Goal: Book appointment/travel/reservation

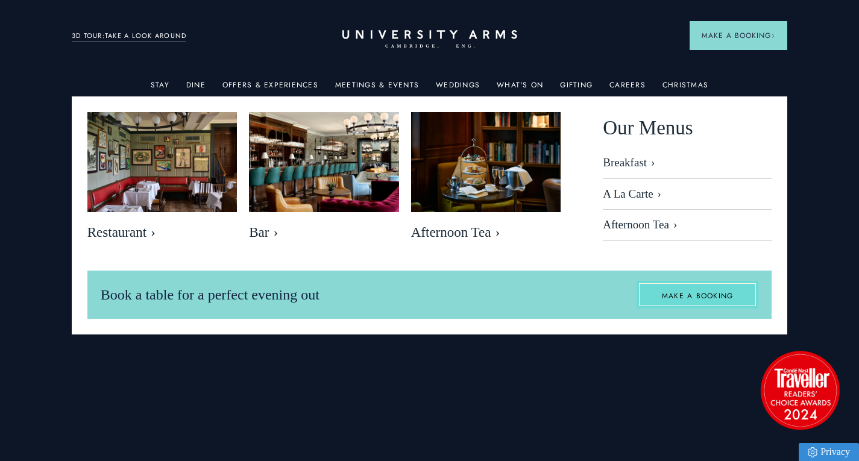
click at [674, 288] on link "MAKE A BOOKING" at bounding box center [698, 295] width 122 height 28
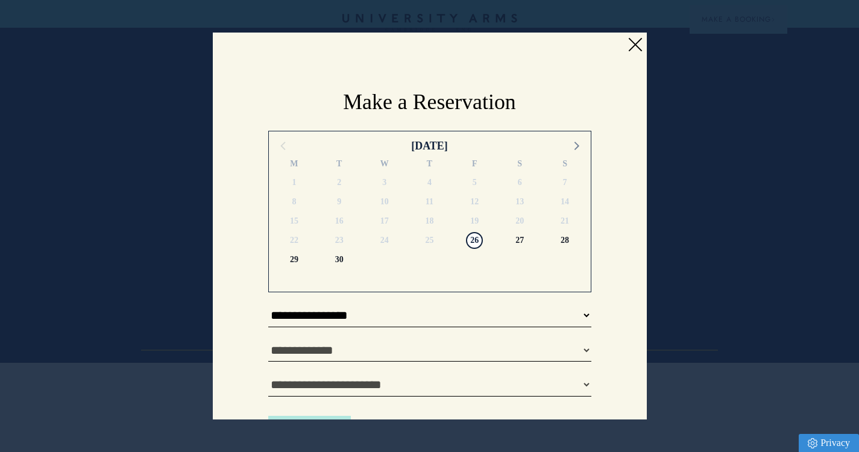
click at [626, 41] on link at bounding box center [635, 45] width 18 height 18
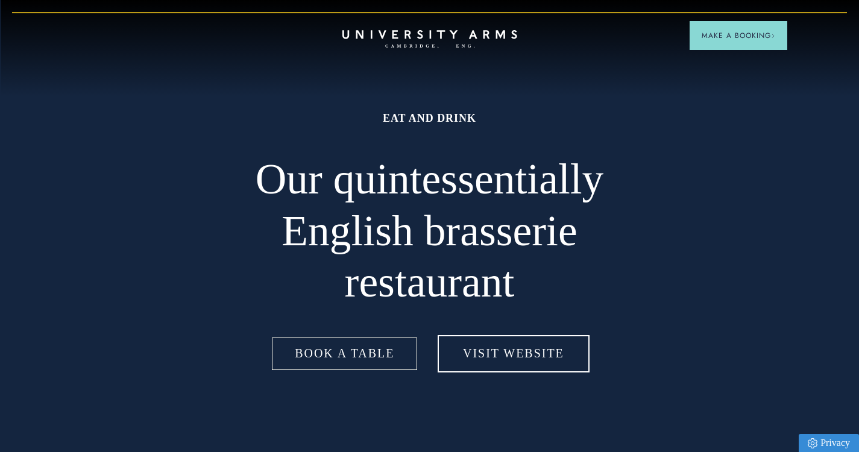
click at [359, 347] on link "Book a table" at bounding box center [345, 353] width 150 height 37
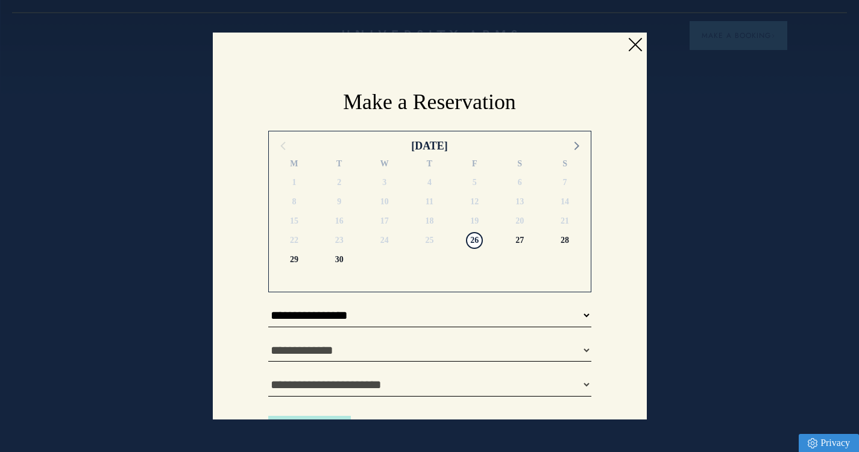
click at [629, 38] on link at bounding box center [635, 45] width 18 height 18
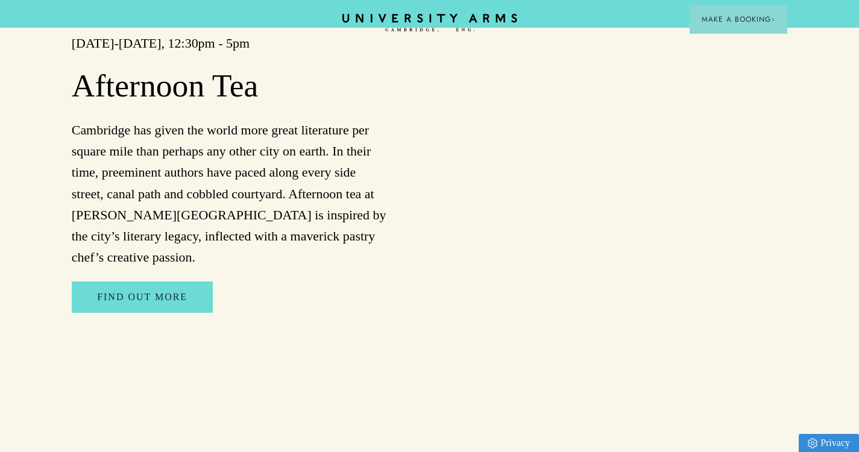
scroll to position [1628, 0]
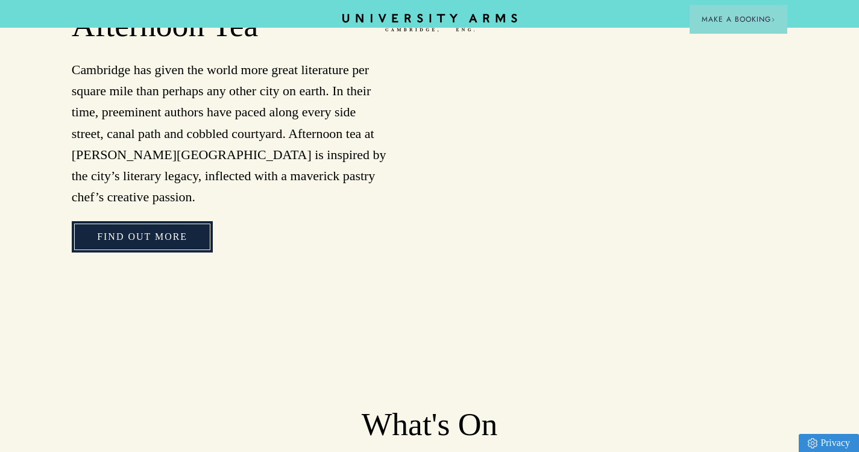
click at [125, 221] on link "Find Out More" at bounding box center [142, 236] width 141 height 31
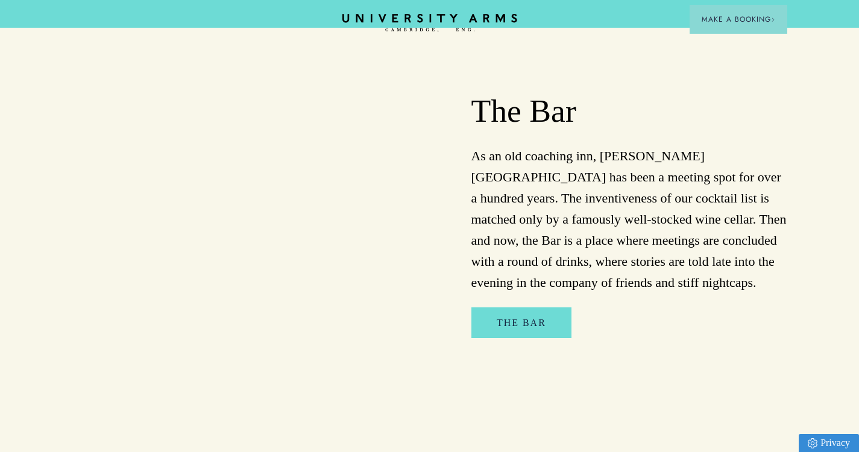
scroll to position [784, 0]
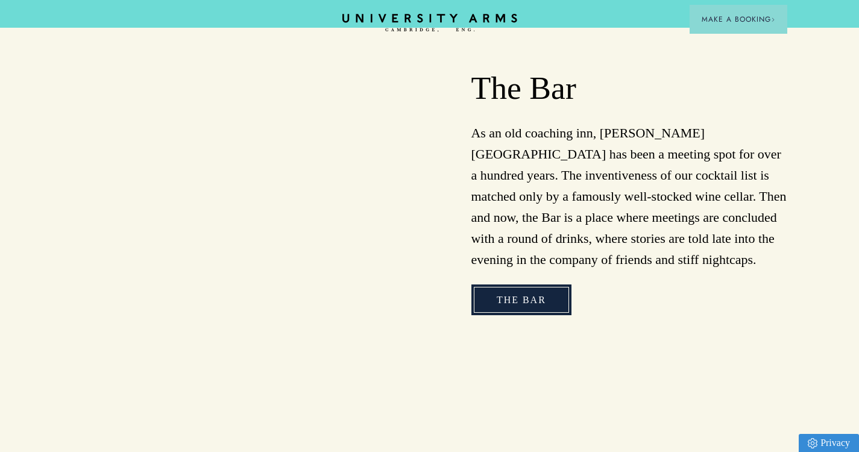
click at [522, 285] on link "The Bar" at bounding box center [522, 300] width 100 height 31
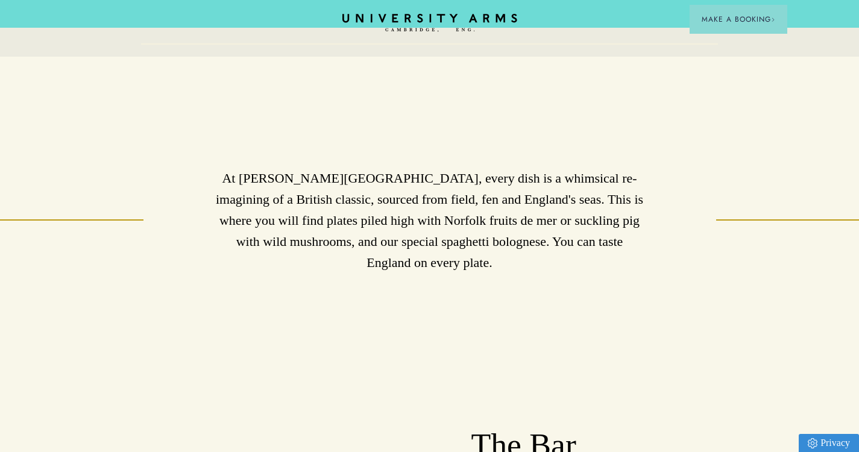
scroll to position [422, 0]
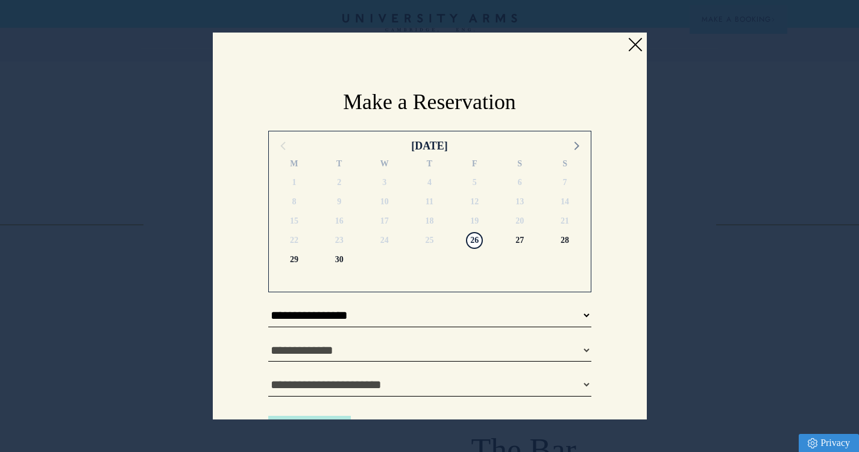
click at [633, 38] on link at bounding box center [635, 45] width 18 height 18
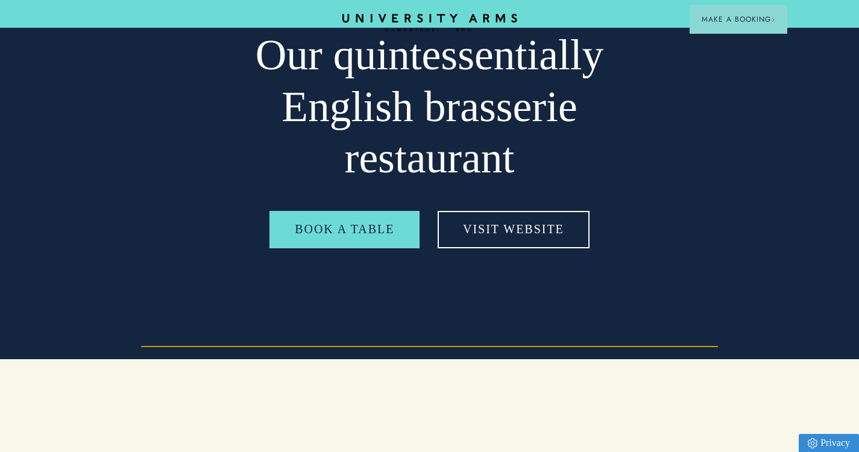
scroll to position [121, 0]
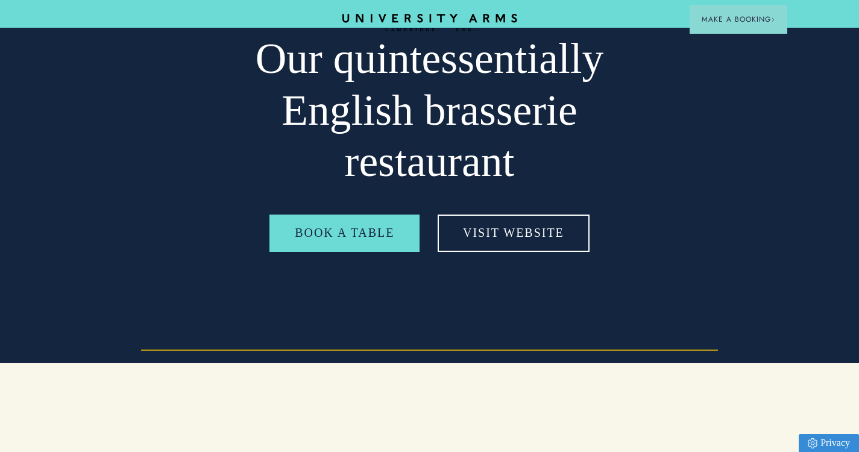
click at [403, 13] on header "CAMBRIDGE’S LEADING LUXURY HOTEL SINCE 1834 Make a Booking" at bounding box center [429, 14] width 859 height 28
click at [399, 21] on icon "CAMBRIDGE’S LEADING LUXURY HOTEL SINCE [DATE]" at bounding box center [429, 23] width 169 height 18
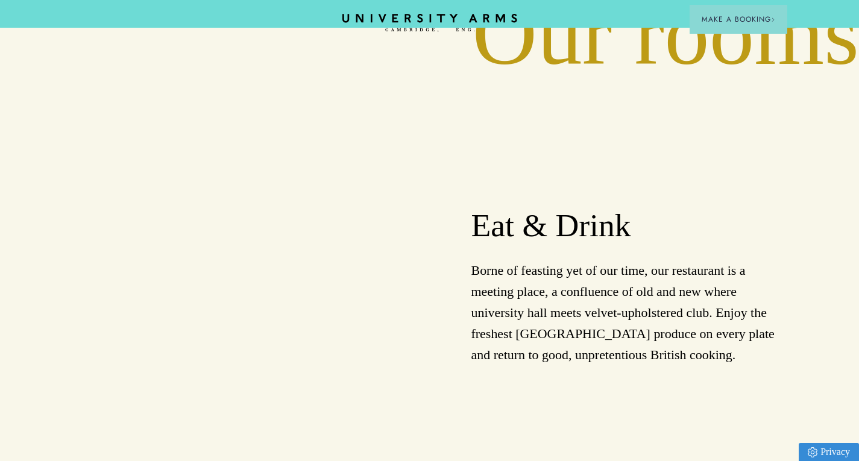
scroll to position [1146, 0]
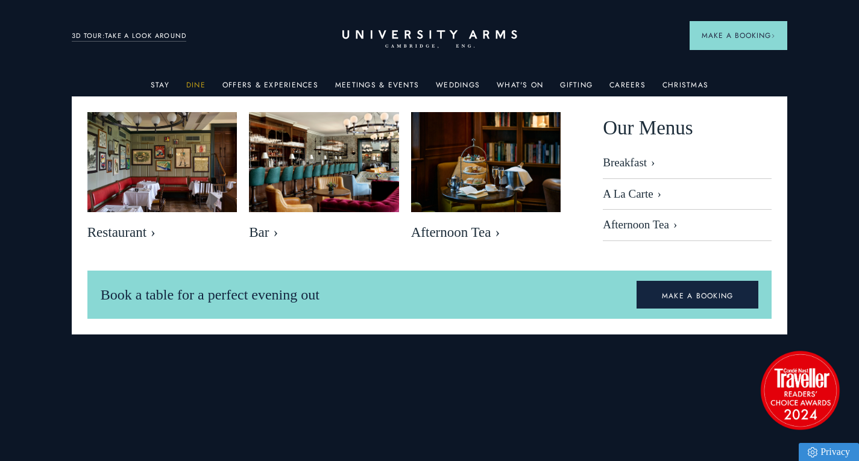
click at [201, 81] on link "Dine" at bounding box center [195, 89] width 19 height 16
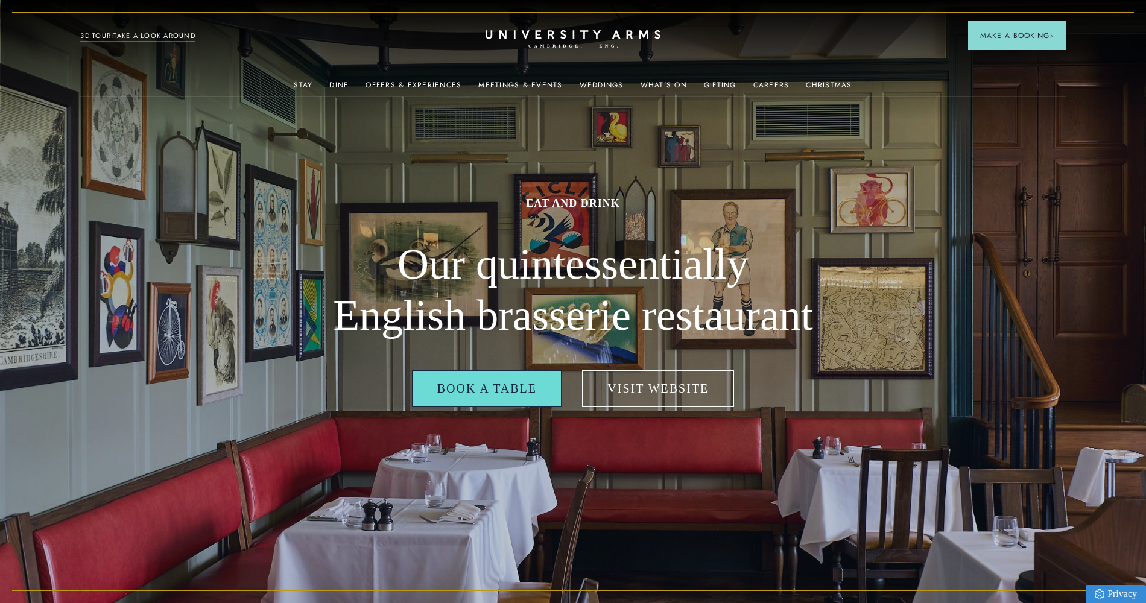
click at [476, 394] on link "Book a table" at bounding box center [487, 388] width 150 height 37
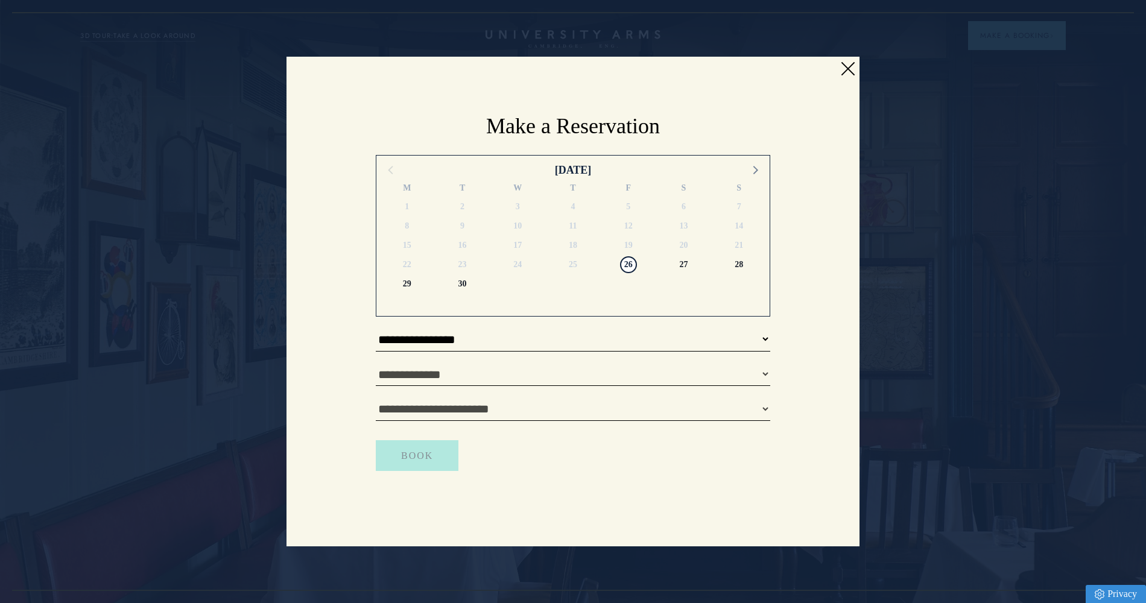
click at [841, 63] on link at bounding box center [847, 69] width 18 height 18
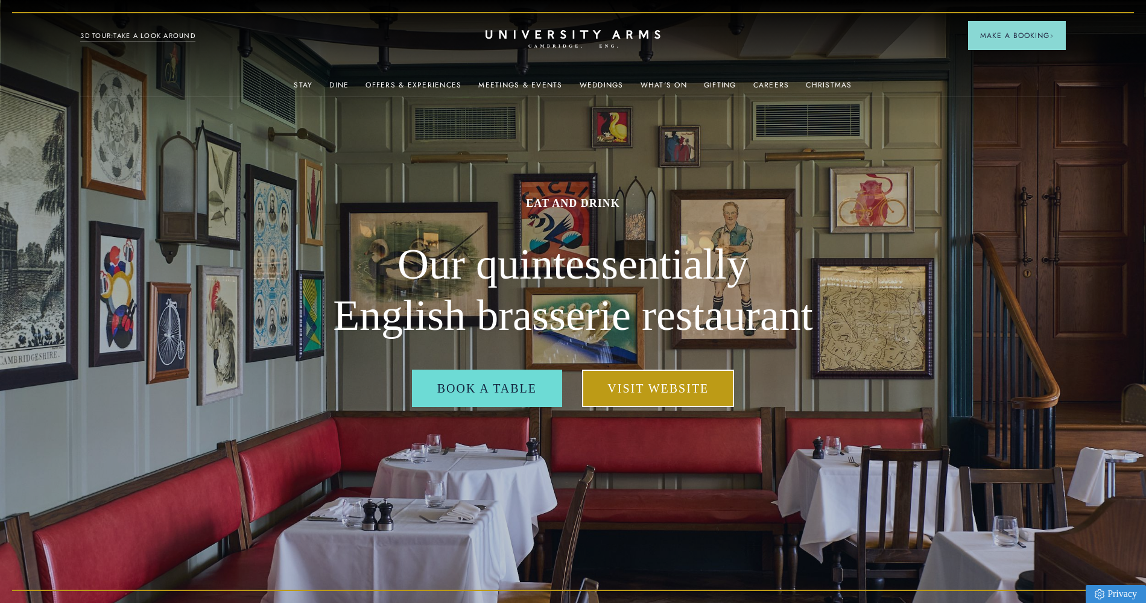
click at [652, 392] on link "Visit Website" at bounding box center [658, 388] width 152 height 37
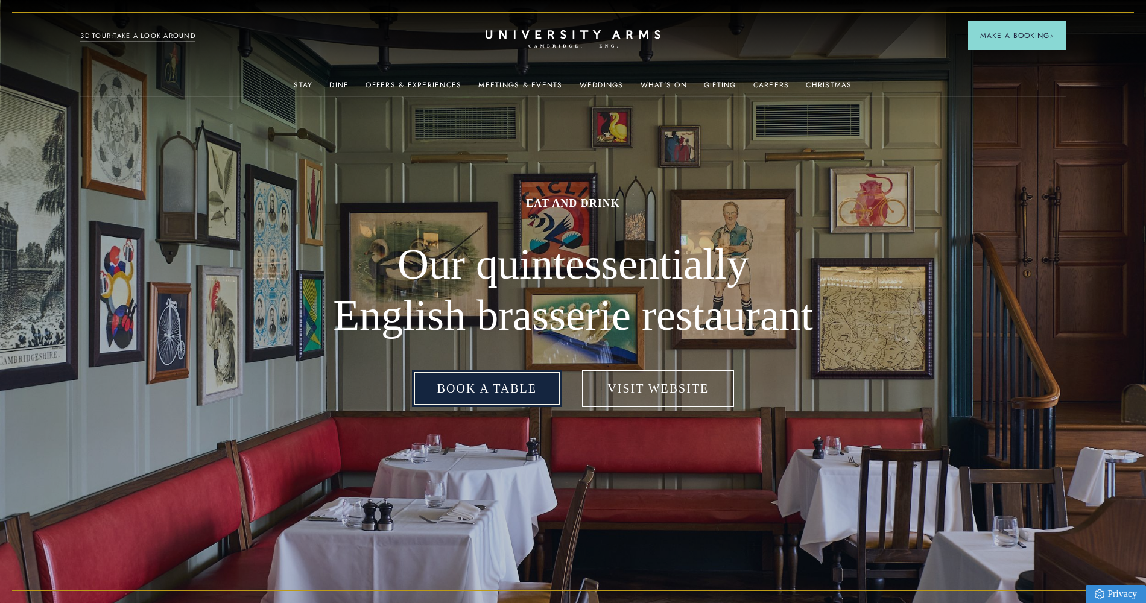
click at [485, 403] on link "Book a table" at bounding box center [487, 388] width 150 height 37
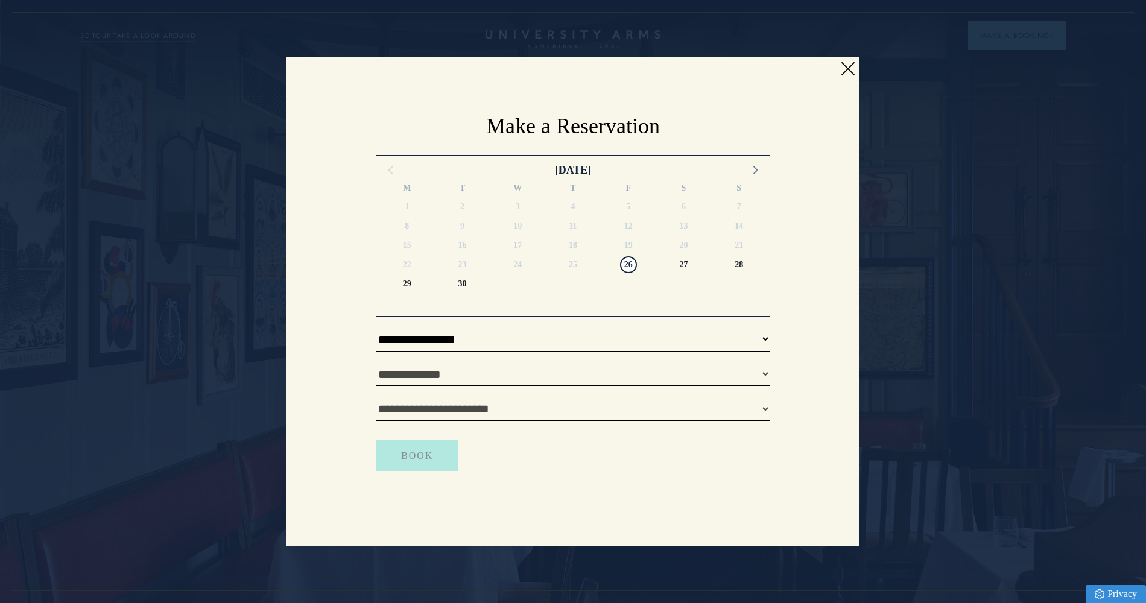
click at [849, 62] on link at bounding box center [847, 69] width 18 height 18
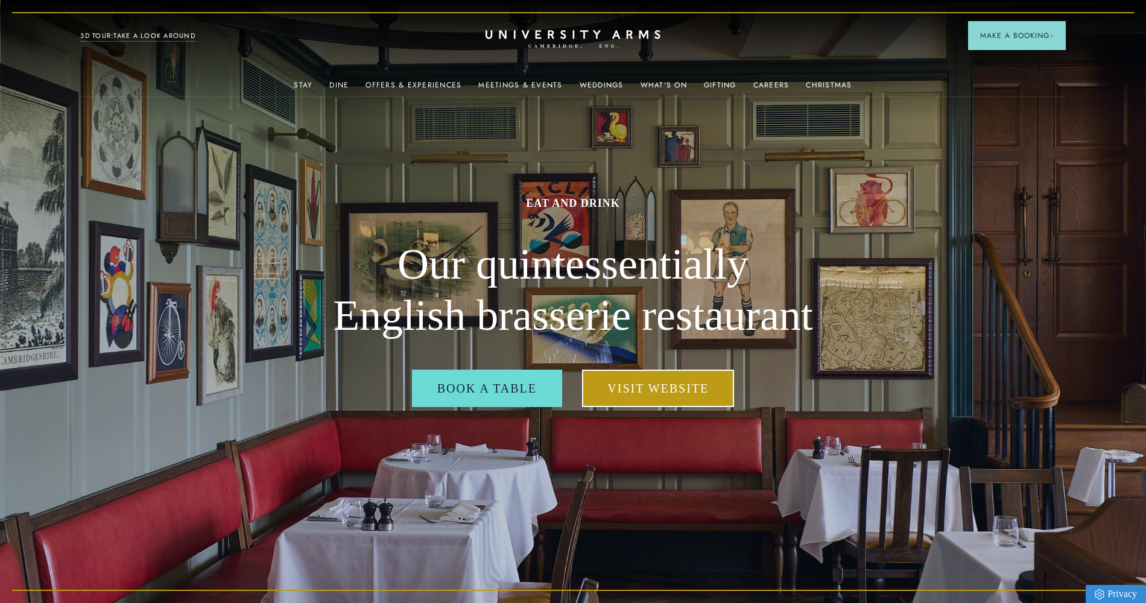
click at [645, 388] on link "Visit Website" at bounding box center [658, 388] width 152 height 37
